Goal: Task Accomplishment & Management: Understand process/instructions

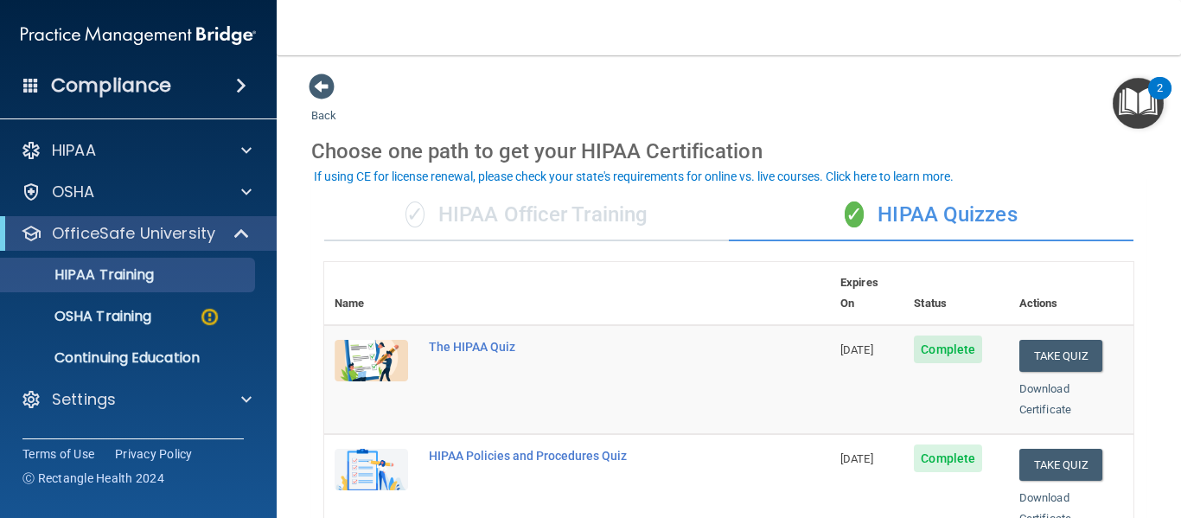
click at [1132, 103] on img "Open Resource Center, 2 new notifications" at bounding box center [1138, 103] width 51 height 51
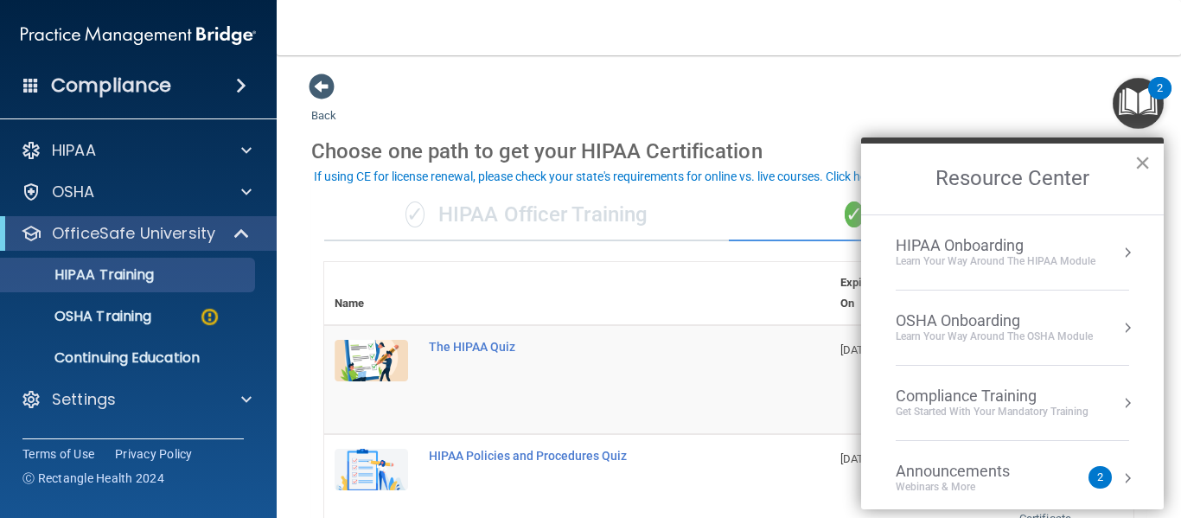
click at [1141, 163] on button "×" at bounding box center [1142, 163] width 16 height 28
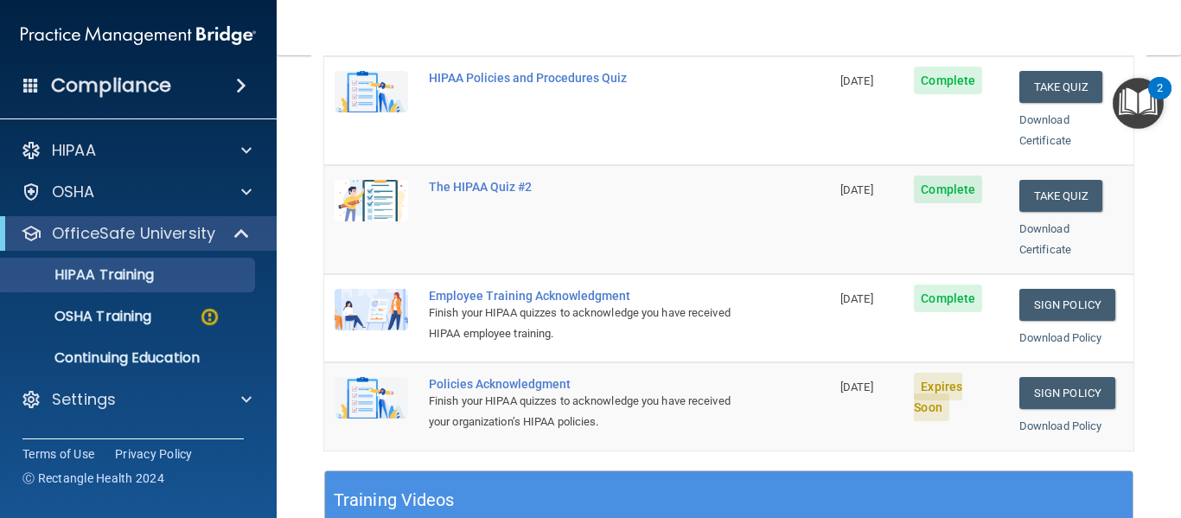
scroll to position [380, 0]
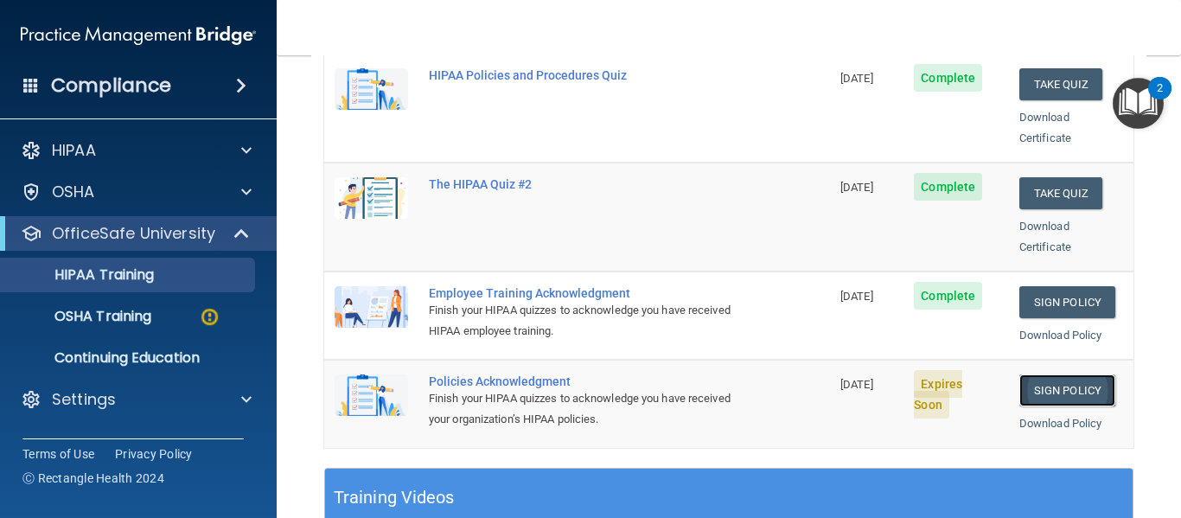
click at [1049, 374] on link "Sign Policy" at bounding box center [1067, 390] width 96 height 32
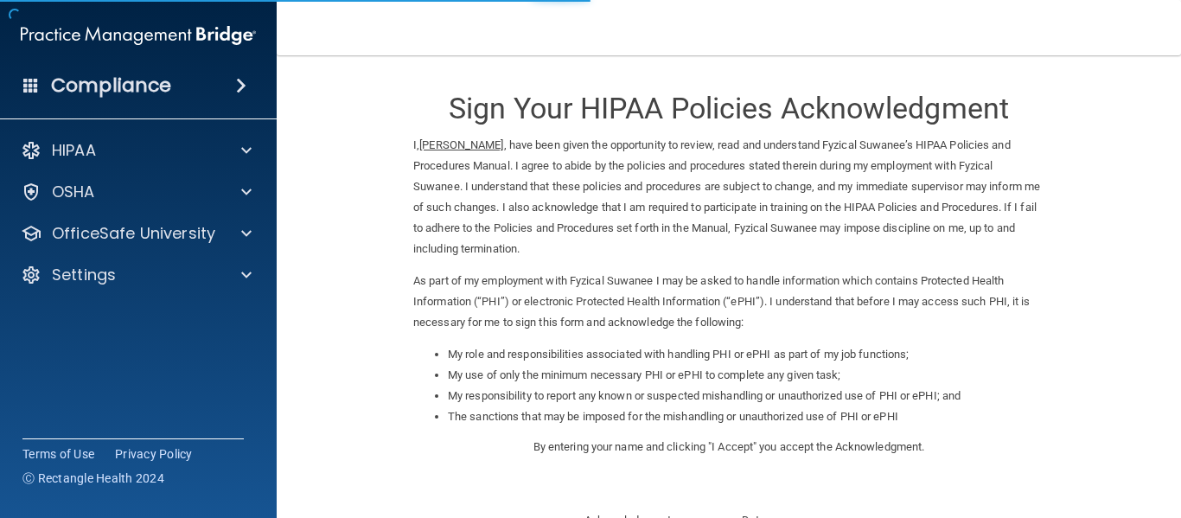
scroll to position [274, 0]
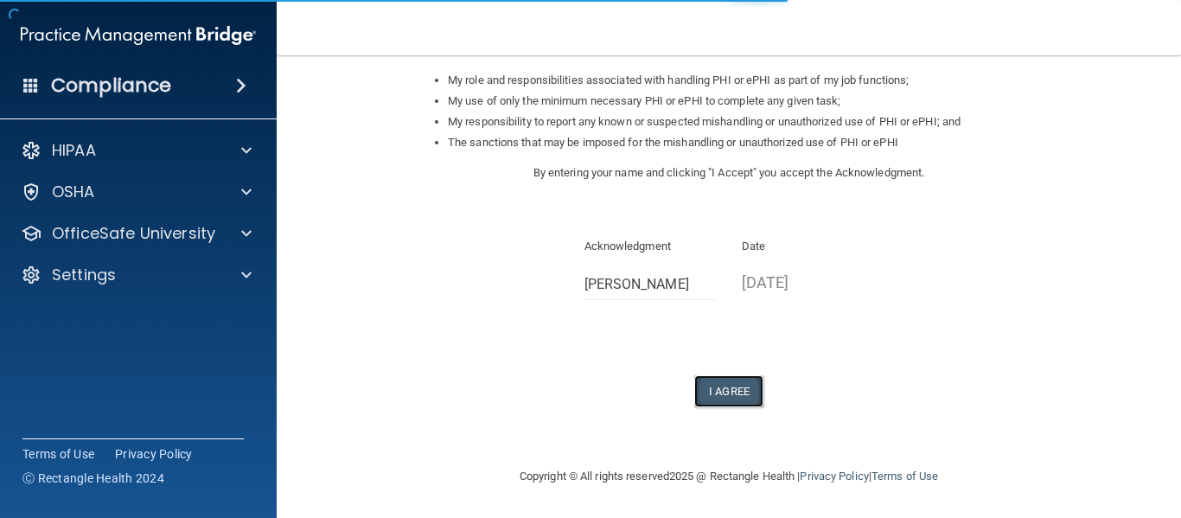
click at [724, 389] on button "I Agree" at bounding box center [728, 391] width 69 height 32
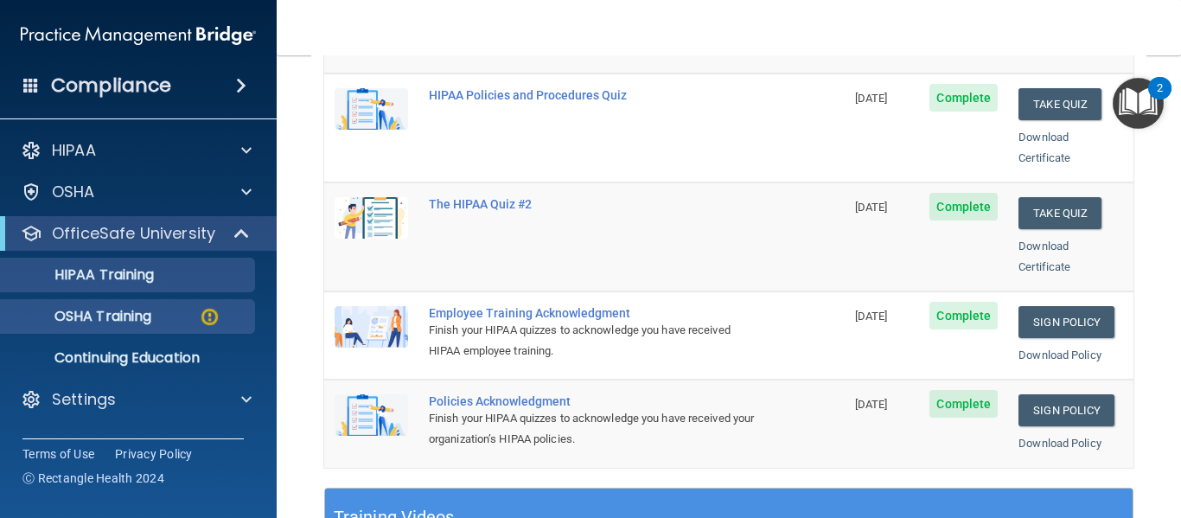
scroll to position [359, 0]
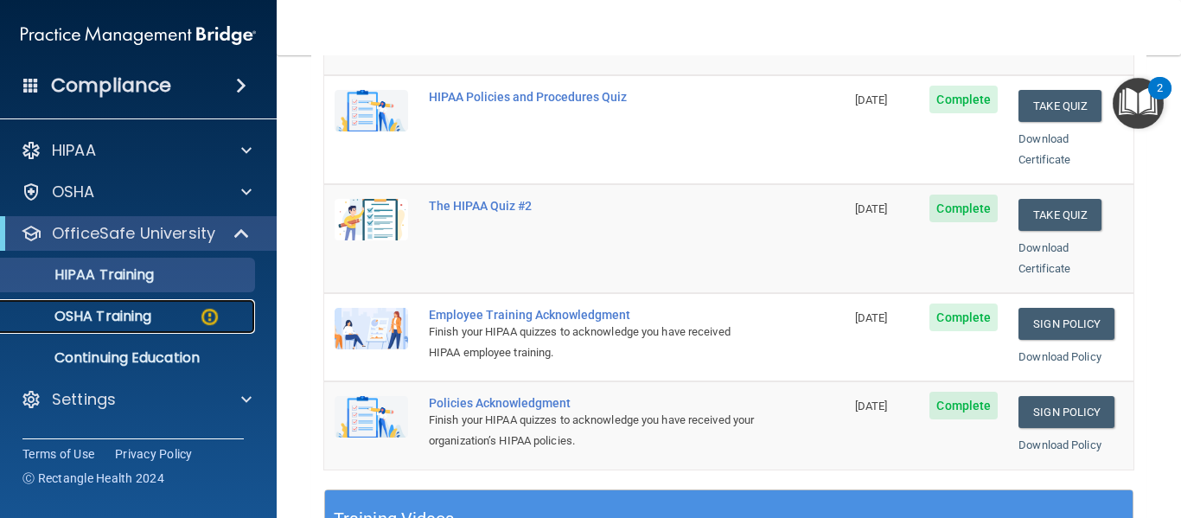
click at [144, 319] on p "OSHA Training" at bounding box center [81, 316] width 140 height 17
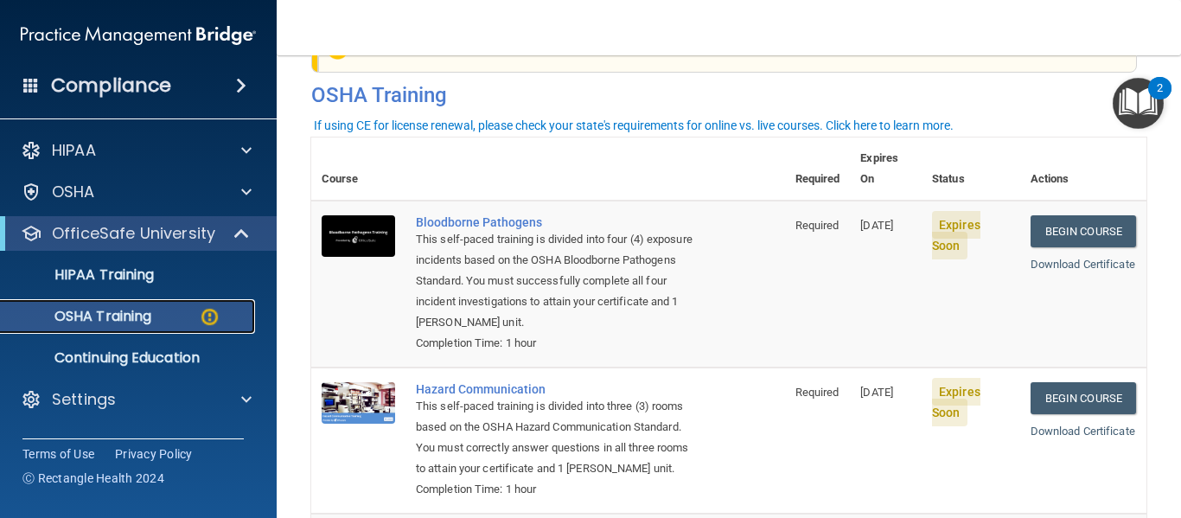
scroll to position [60, 0]
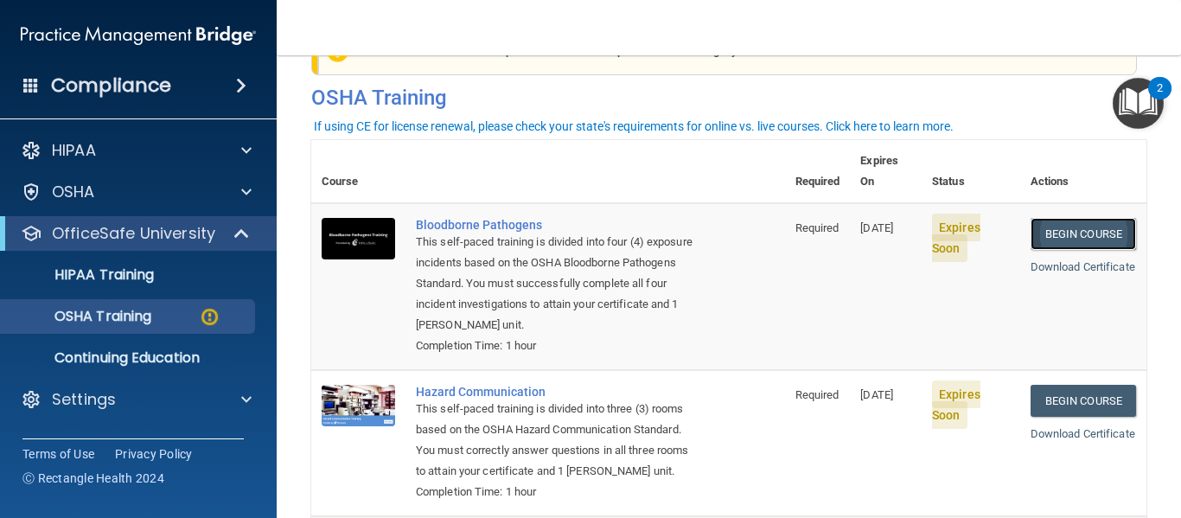
click at [1076, 218] on link "Begin Course" at bounding box center [1082, 234] width 105 height 32
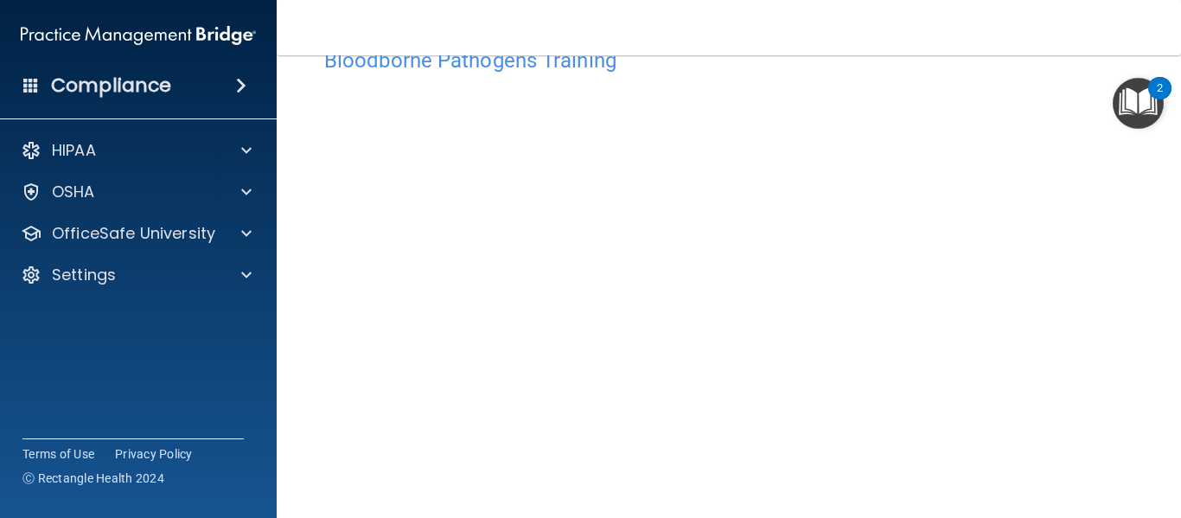
scroll to position [93, 0]
